Goal: Find specific fact: Find specific fact

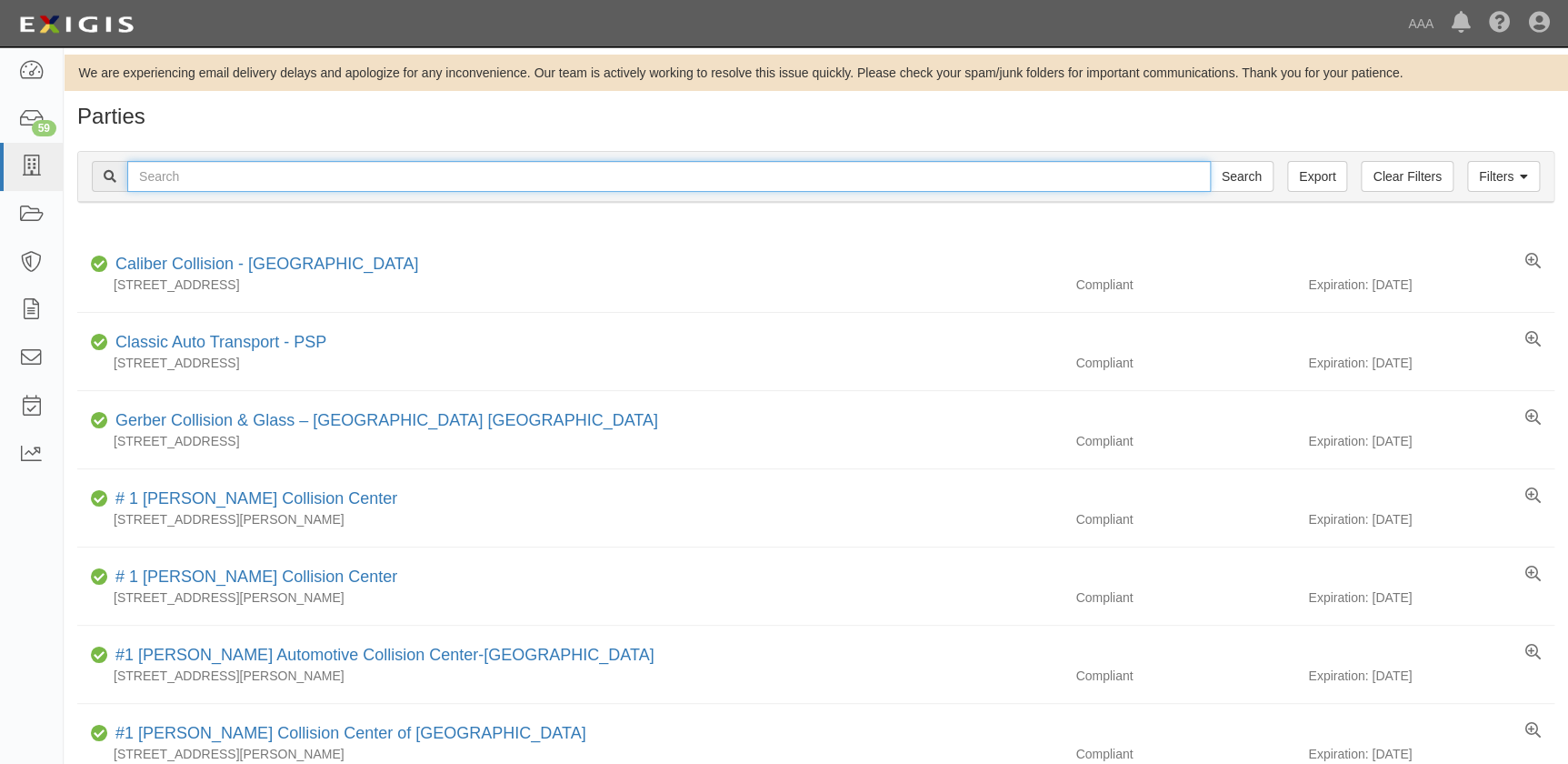
click at [412, 184] on input "text" at bounding box center [669, 176] width 1084 height 31
type input "[GEOGRAPHIC_DATA]"
click at [1210, 160] on input "Search" at bounding box center [1242, 176] width 64 height 31
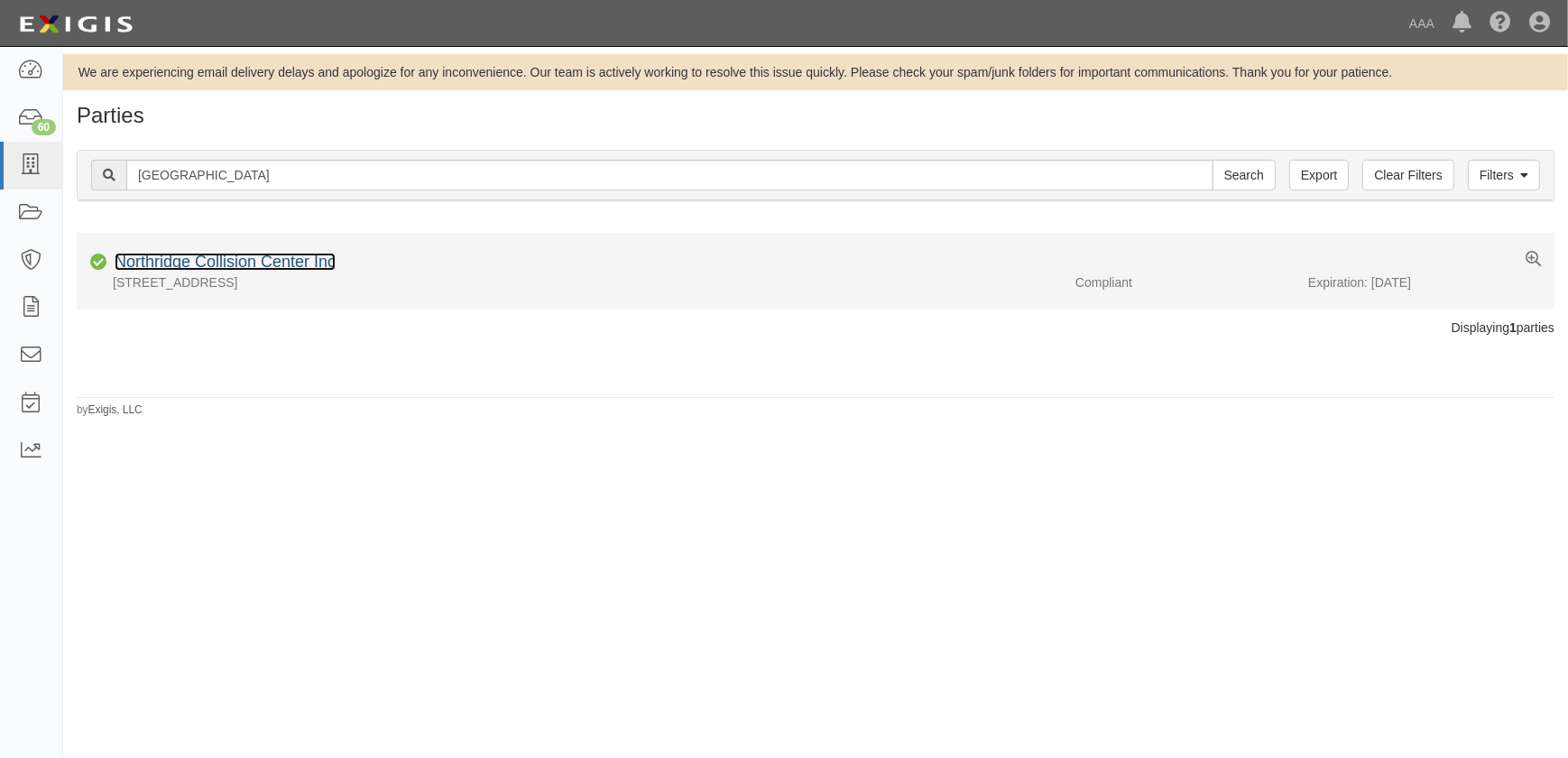
click at [305, 267] on link "Northridge Collision Center Inc" at bounding box center [225, 261] width 221 height 18
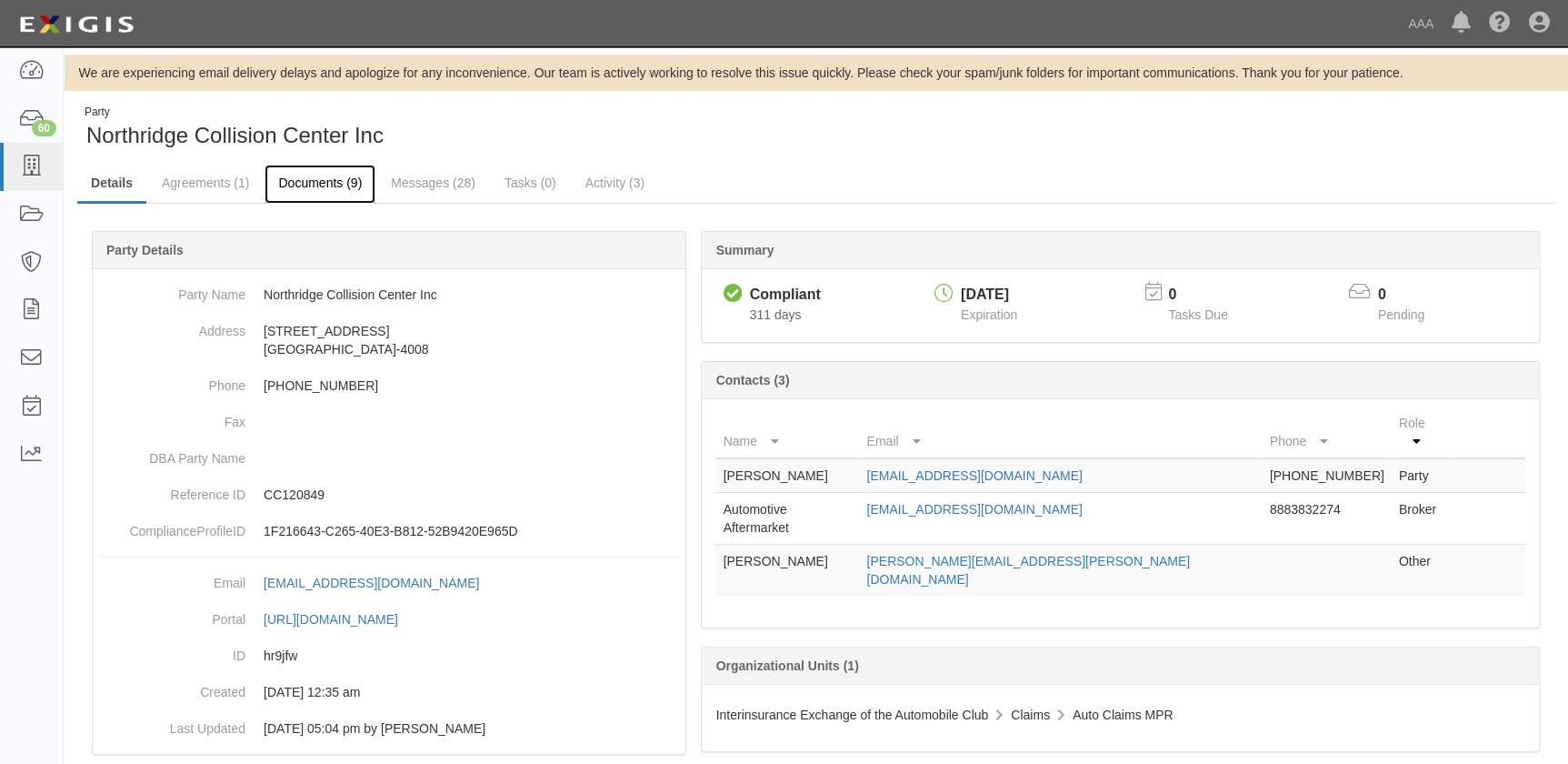
click at [292, 181] on link "Documents (9)" at bounding box center [320, 183] width 111 height 39
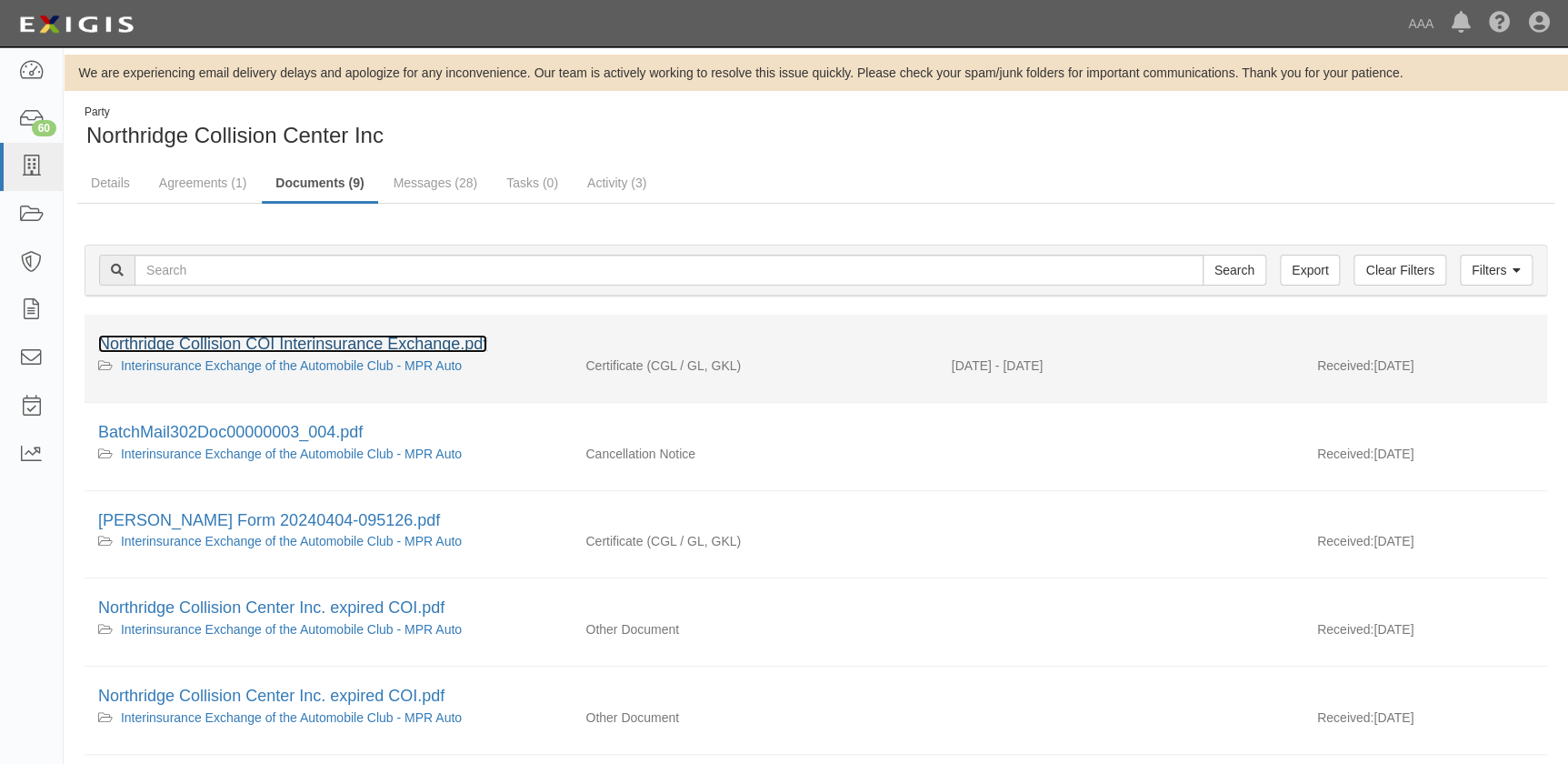
click at [358, 341] on link "Northridge Collision COI Interinsurance Exchange.pdf" at bounding box center [293, 344] width 389 height 18
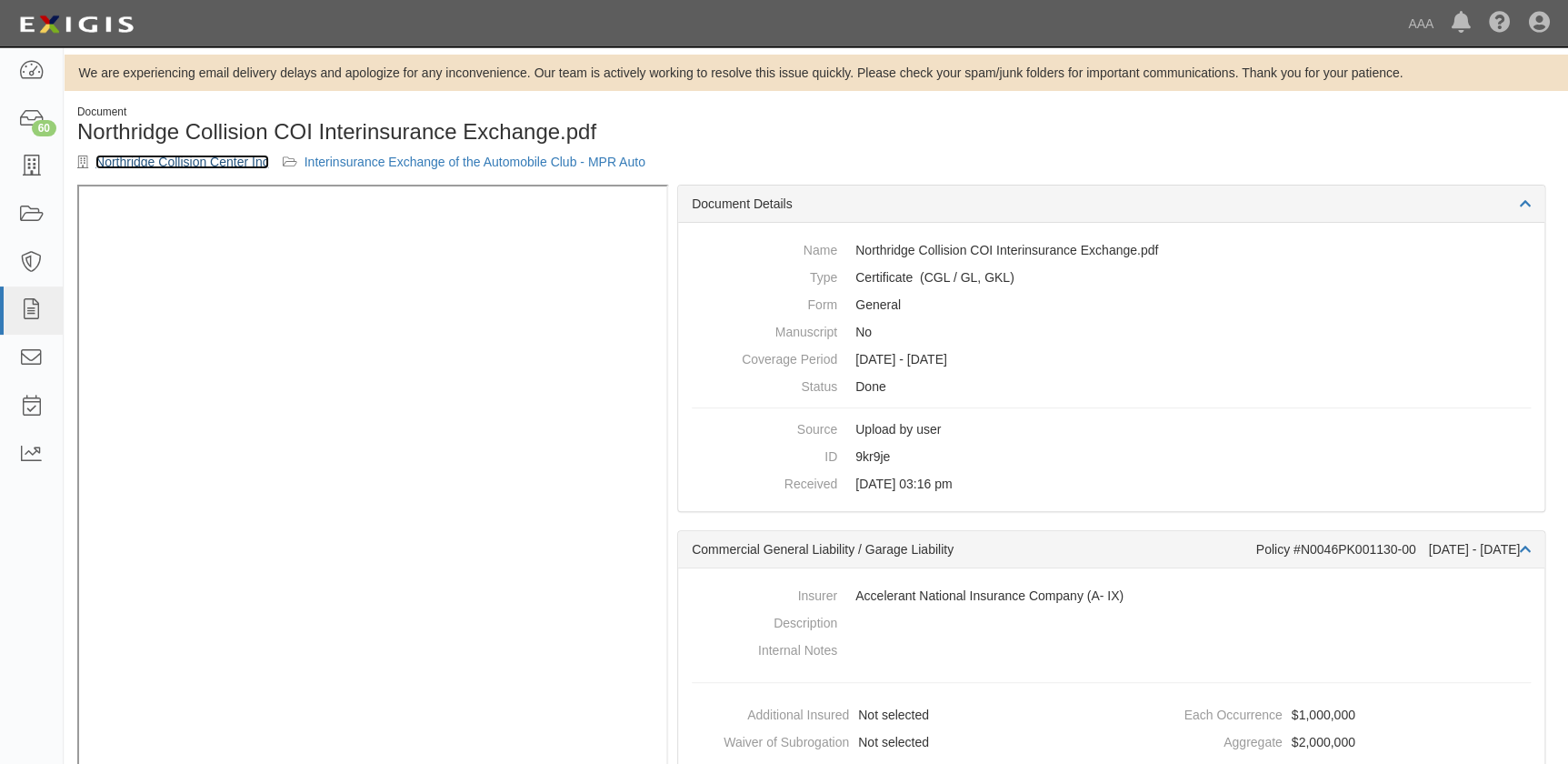
click at [118, 157] on link "Northridge Collision Center Inc" at bounding box center [182, 162] width 173 height 15
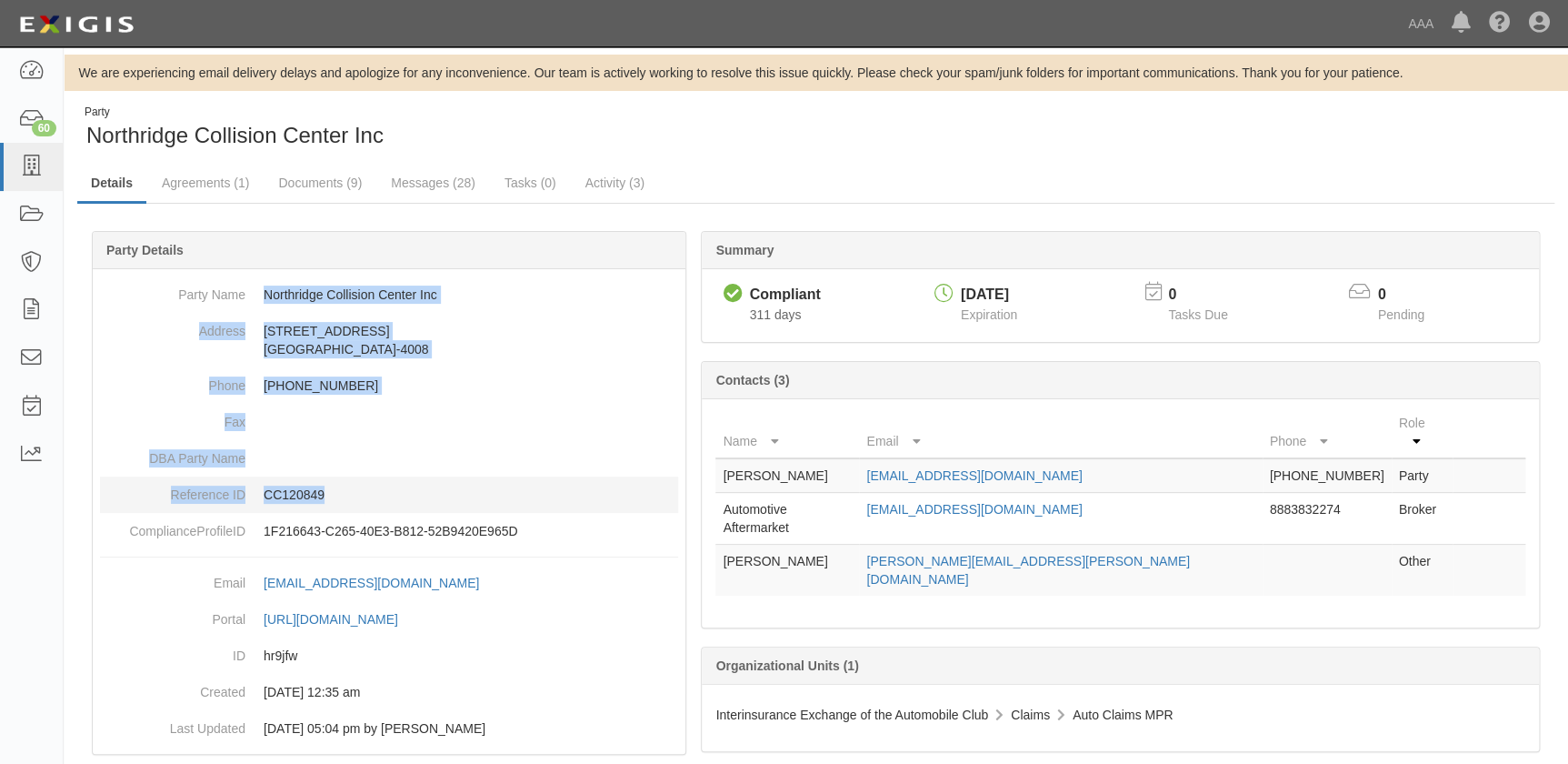
drag, startPoint x: 264, startPoint y: 290, endPoint x: 506, endPoint y: 490, distance: 313.9
click at [506, 490] on dl "Party Name Northridge Collision Center Inc Address 8331 Balboa Boulevard Northr…" at bounding box center [389, 412] width 578 height 273
copy dl "Northridge Collision Center Inc Address 8331 Balboa Boulevard Northridge, CA 91…"
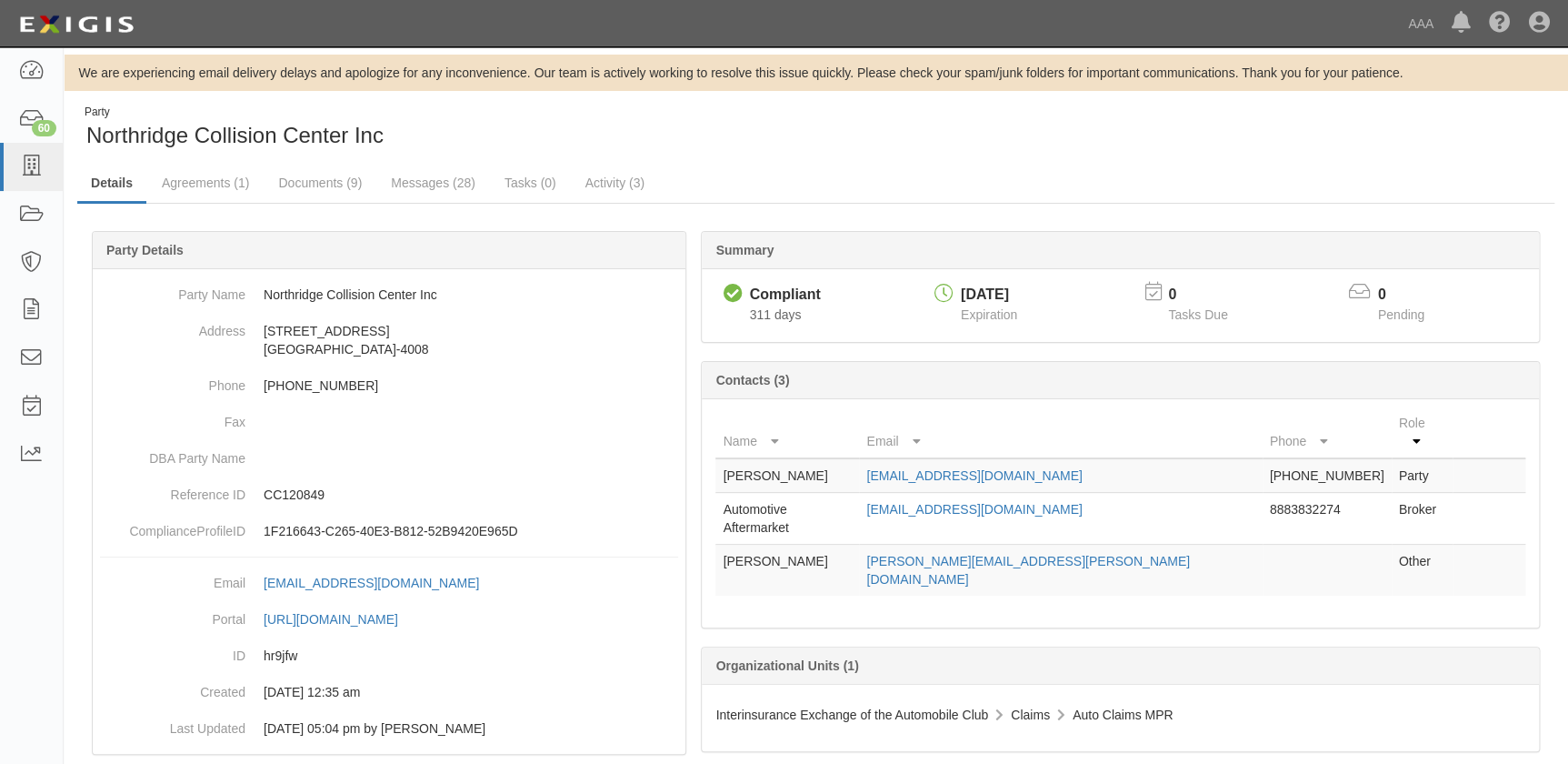
click at [880, 141] on div "Party Northridge Collision Center Inc" at bounding box center [816, 128] width 1504 height 46
